Goal: Task Accomplishment & Management: Manage account settings

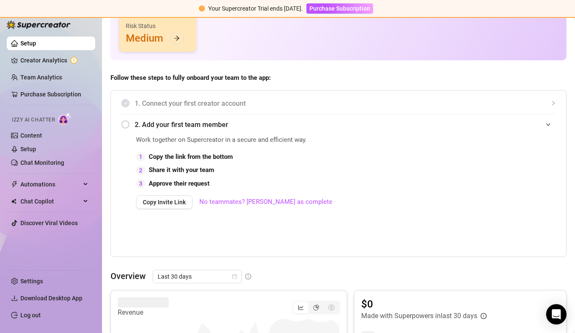
scroll to position [129, 0]
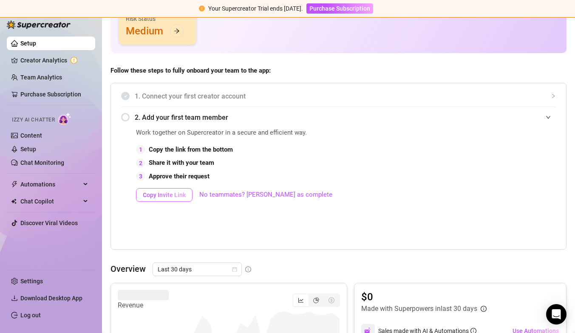
click at [170, 195] on span "Copy Invite Link" at bounding box center [164, 195] width 43 height 7
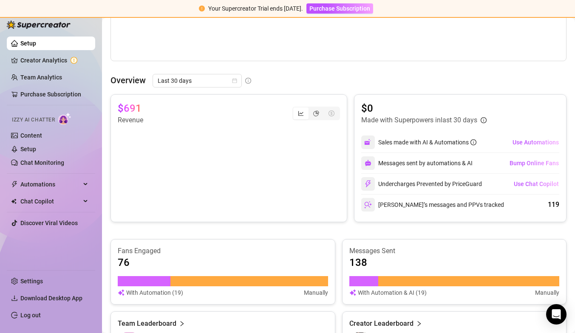
scroll to position [318, 0]
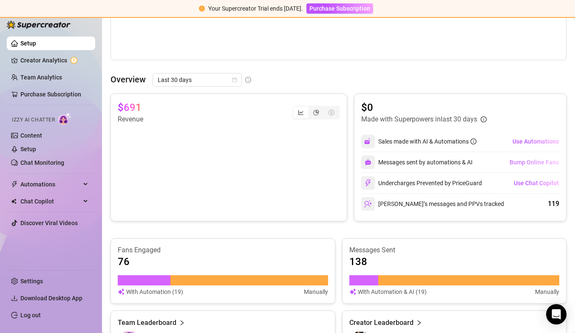
click at [518, 161] on span "Bump Online Fans" at bounding box center [533, 162] width 49 height 7
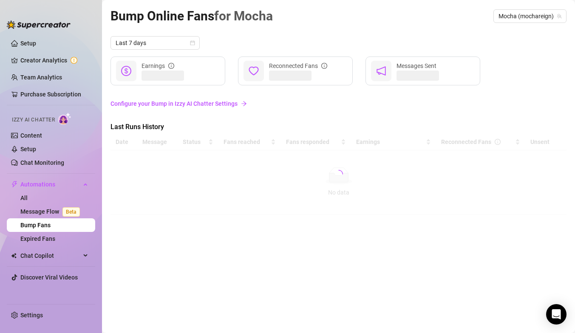
click at [224, 105] on link "Configure your Bump in Izzy AI Chatter Settings" at bounding box center [338, 103] width 456 height 9
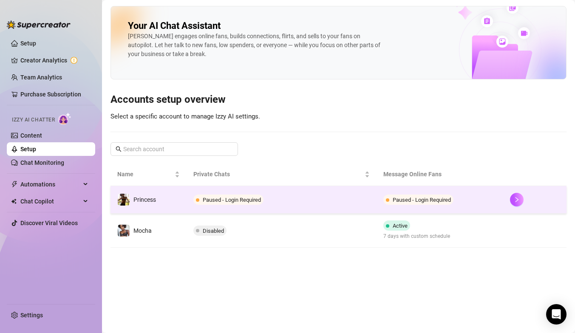
click at [301, 199] on td "Paused - Login Required" at bounding box center [282, 200] width 190 height 28
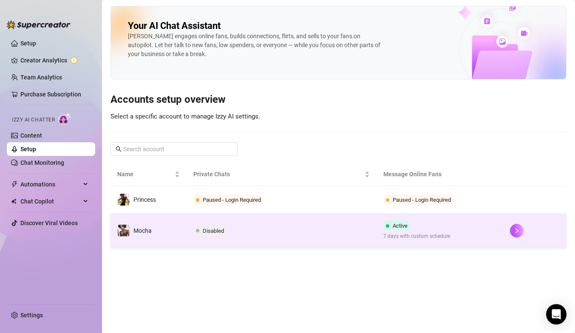
click at [264, 234] on td "Disabled" at bounding box center [282, 231] width 190 height 34
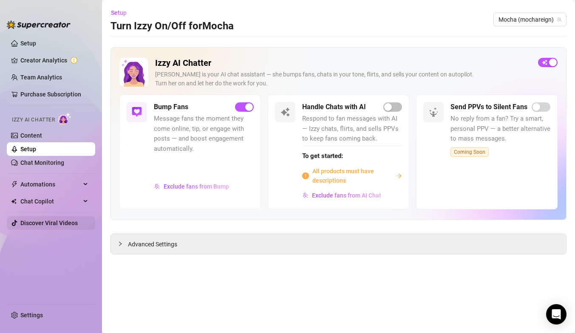
click at [59, 220] on link "Discover Viral Videos" at bounding box center [48, 223] width 57 height 7
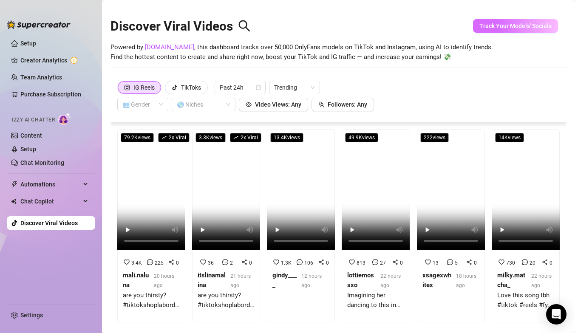
click at [506, 26] on span "Track Your Models' Socials" at bounding box center [515, 26] width 72 height 7
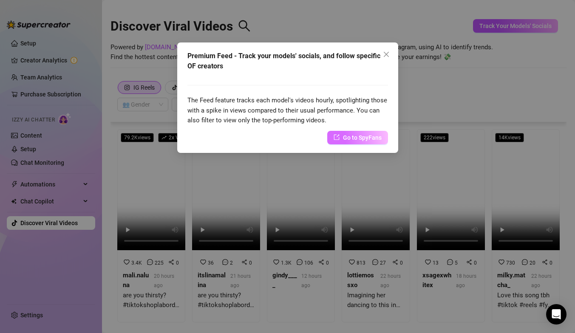
click at [351, 141] on span "Go to SpyFans" at bounding box center [362, 137] width 39 height 9
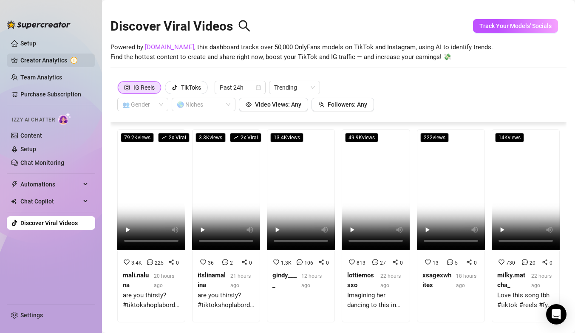
click at [43, 60] on link "Creator Analytics" at bounding box center [54, 61] width 68 height 14
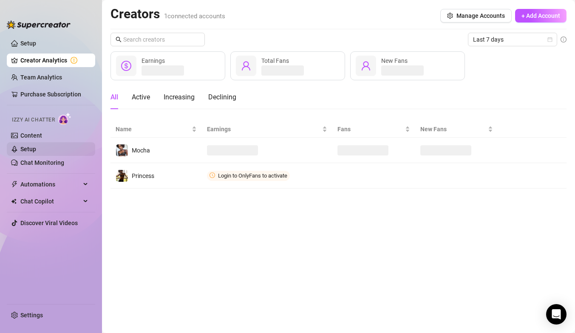
click at [36, 147] on link "Setup" at bounding box center [28, 149] width 16 height 7
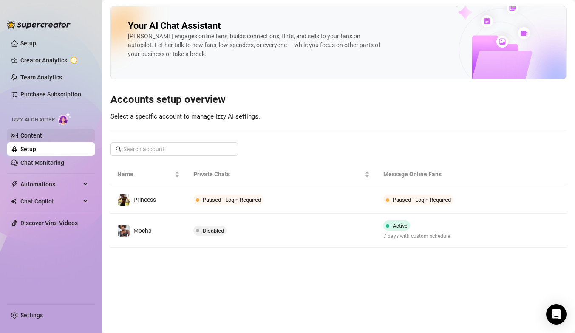
click at [42, 132] on link "Content" at bounding box center [31, 135] width 22 height 7
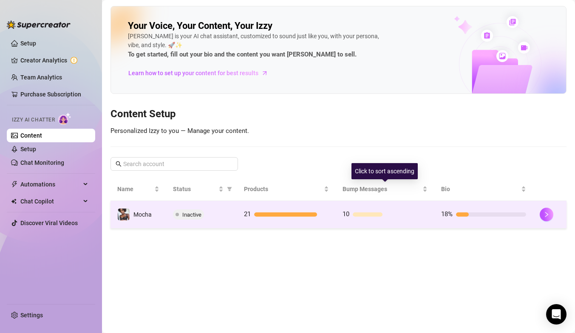
click at [359, 204] on td "10" at bounding box center [385, 215] width 99 height 28
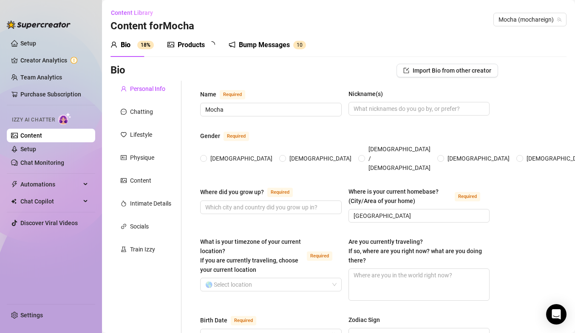
radio input "true"
click at [292, 43] on div "Bump Messages" at bounding box center [270, 45] width 51 height 10
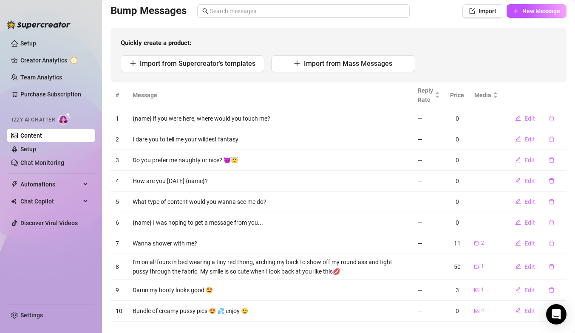
scroll to position [73, 0]
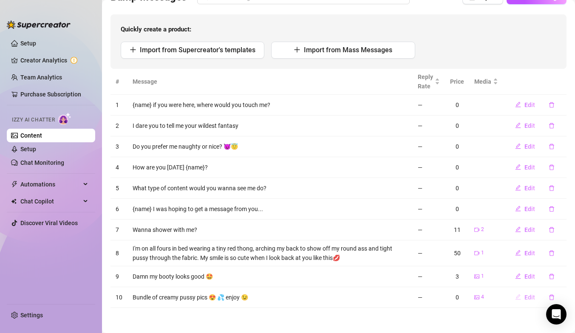
click at [532, 297] on span "Edit" at bounding box center [529, 297] width 11 height 7
type textarea "Bundle of creamy pussy pics 😍 💦 enjoy 😉"
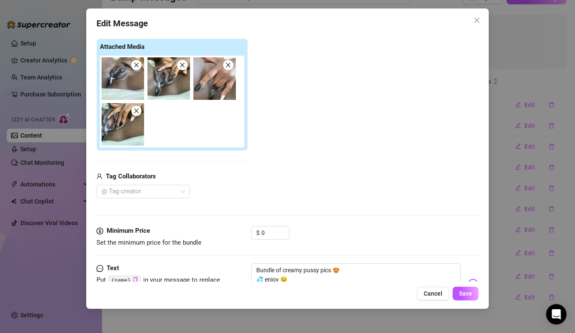
scroll to position [92, 0]
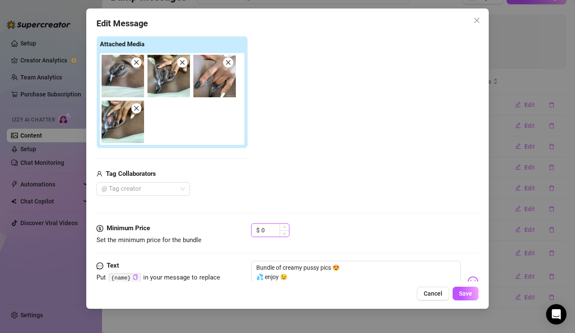
click at [270, 229] on input "0" at bounding box center [275, 230] width 28 height 13
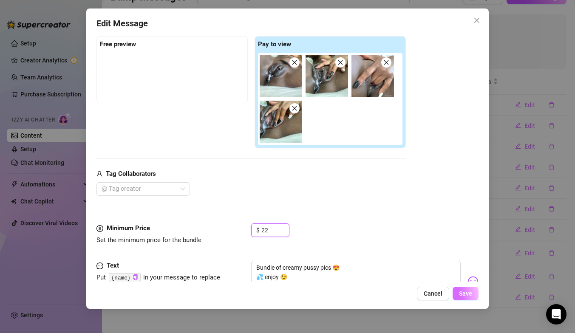
type input "22"
click at [467, 292] on span "Save" at bounding box center [465, 293] width 13 height 7
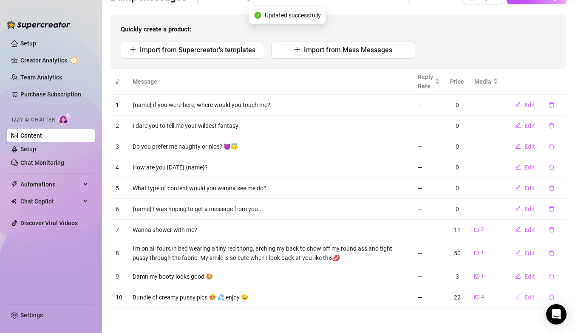
click at [529, 296] on span "Edit" at bounding box center [529, 297] width 11 height 7
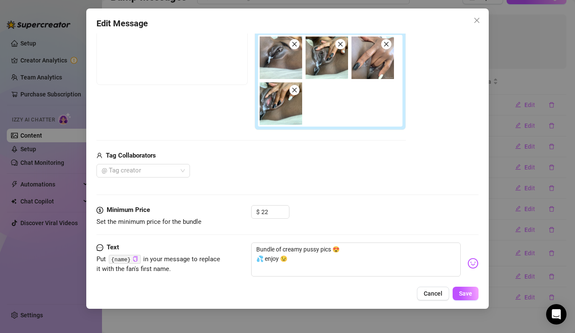
scroll to position [129, 0]
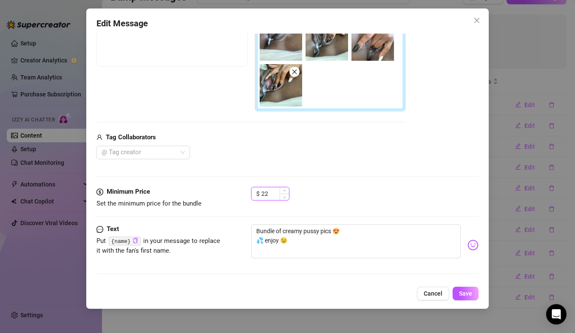
click at [273, 195] on input "22" at bounding box center [275, 193] width 28 height 13
type input "25"
click at [463, 292] on span "Save" at bounding box center [465, 293] width 13 height 7
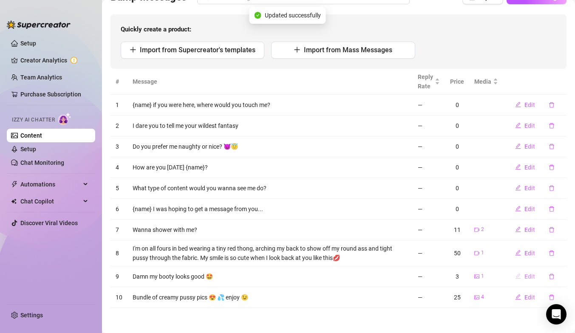
click at [535, 277] on span "Edit" at bounding box center [529, 276] width 11 height 7
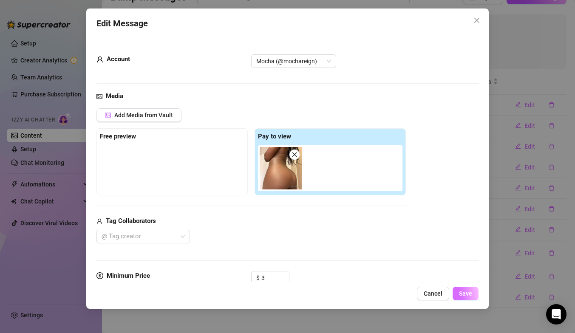
click at [464, 290] on span "Save" at bounding box center [465, 293] width 13 height 7
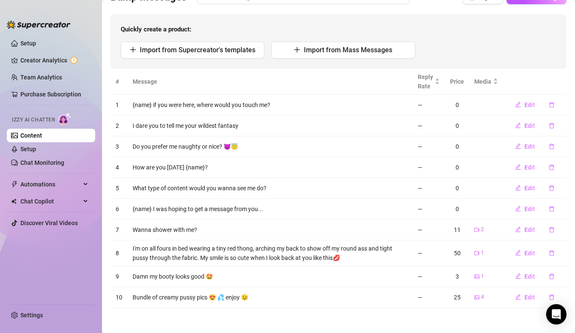
scroll to position [0, 0]
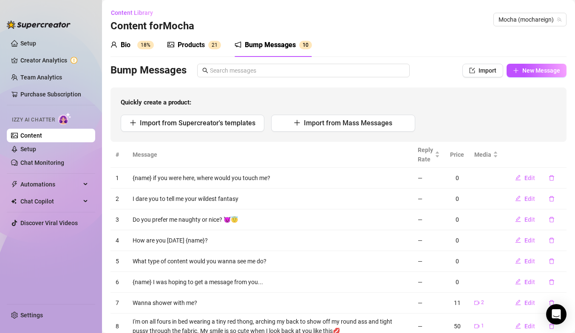
click at [206, 40] on div "Products 2 1" at bounding box center [194, 45] width 54 height 10
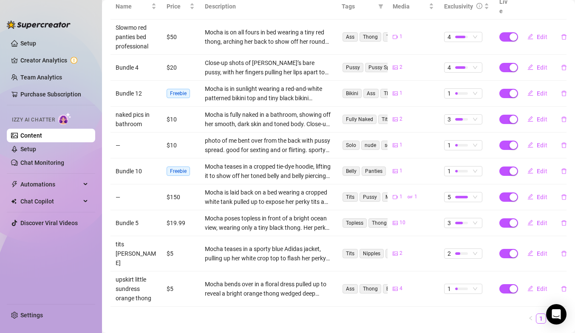
scroll to position [185, 0]
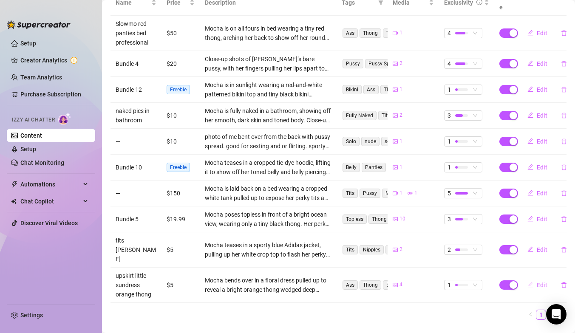
click at [545, 282] on span "Edit" at bounding box center [542, 285] width 11 height 7
type textarea "Type your message here..."
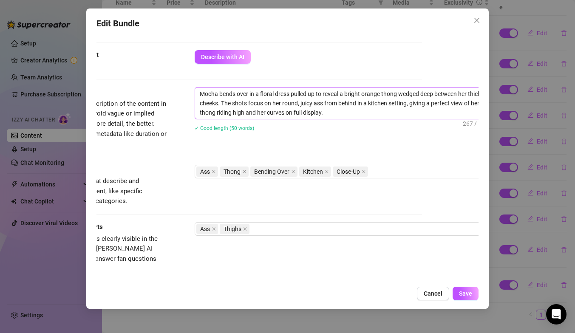
scroll to position [340, 70]
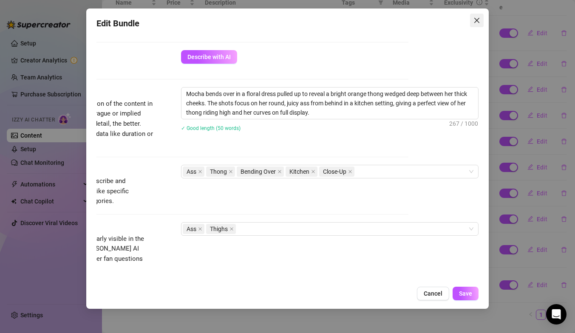
click at [475, 22] on icon "close" at bounding box center [476, 20] width 5 height 5
